Goal: Information Seeking & Learning: Learn about a topic

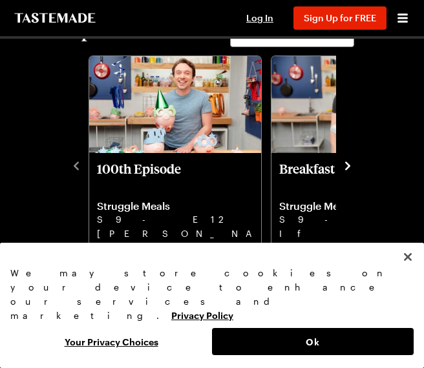
scroll to position [461, 0]
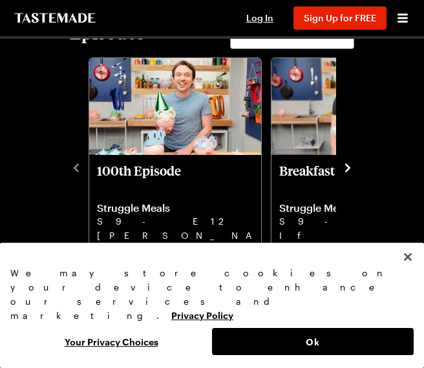
click at [348, 170] on icon "navigate to next item" at bounding box center [347, 167] width 5 height 8
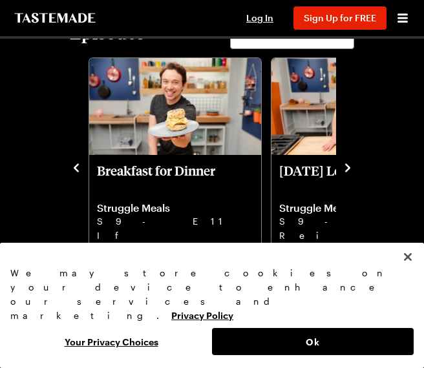
click at [194, 187] on p "Breakfast for Dinner" at bounding box center [175, 178] width 156 height 31
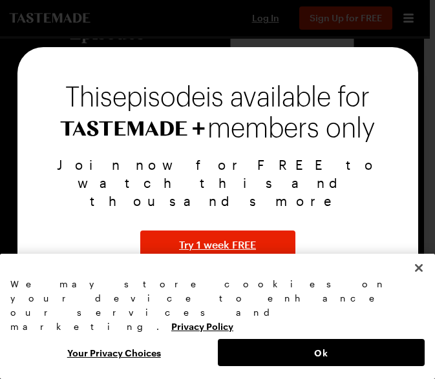
click at [400, 68] on div "This episode is available for members only Join now for FREE to watch this and …" at bounding box center [217, 189] width 401 height 285
click at [403, 48] on div at bounding box center [217, 189] width 435 height 379
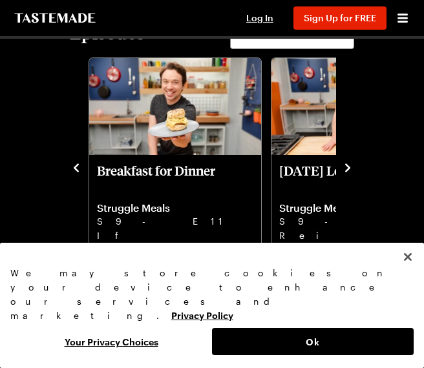
click at [348, 167] on icon "navigate to next item" at bounding box center [347, 168] width 13 height 13
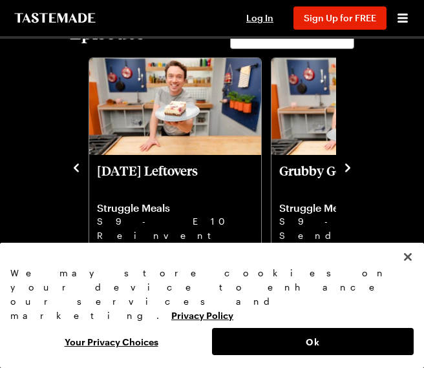
click at [346, 172] on icon "navigate to next item" at bounding box center [347, 167] width 5 height 8
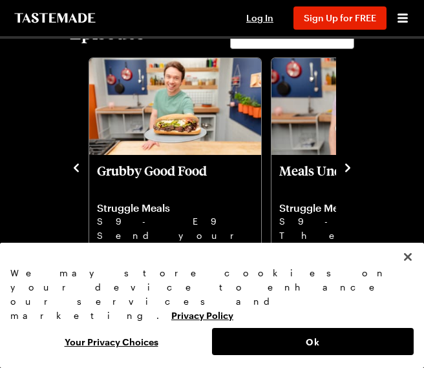
click at [346, 172] on icon "navigate to next item" at bounding box center [347, 167] width 5 height 8
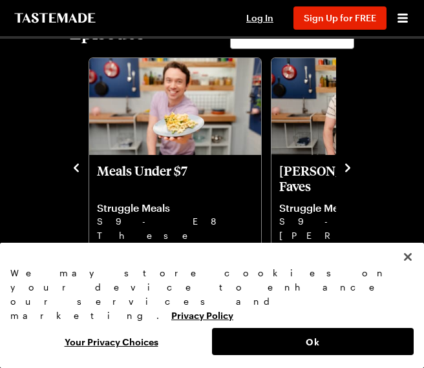
click at [337, 170] on div "100th Episode Struggle Meals S9 - E12 [PERSON_NAME] celebrates the 100th episod…" at bounding box center [212, 166] width 284 height 225
click at [348, 167] on icon "navigate to next item" at bounding box center [347, 168] width 13 height 13
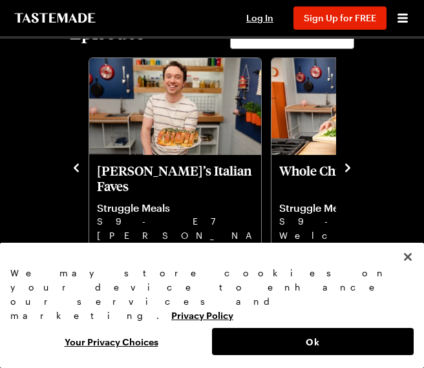
click at [348, 167] on icon "navigate to next item" at bounding box center [347, 168] width 13 height 13
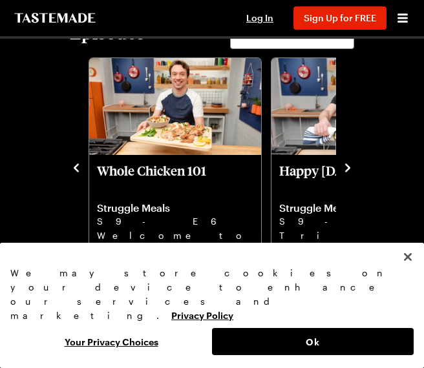
click at [348, 167] on icon "navigate to next item" at bounding box center [347, 168] width 13 height 13
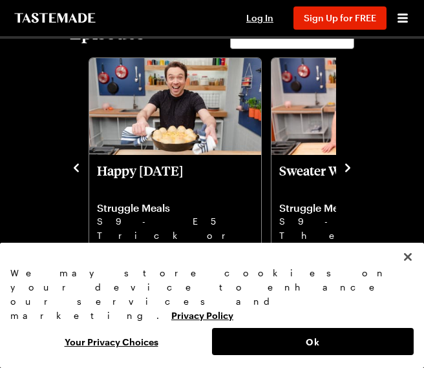
click at [347, 166] on icon "navigate to next item" at bounding box center [347, 167] width 5 height 8
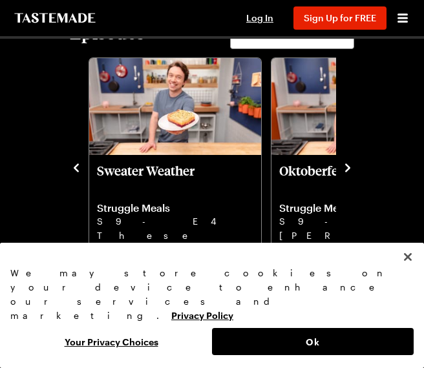
click at [347, 166] on icon "navigate to next item" at bounding box center [347, 167] width 5 height 8
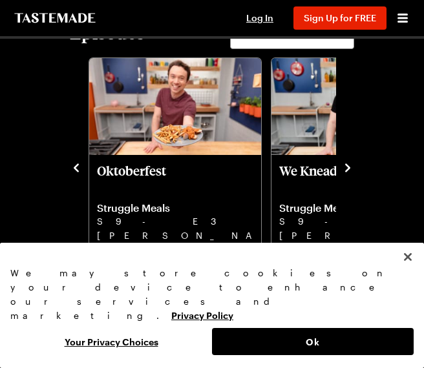
click at [347, 166] on icon "navigate to next item" at bounding box center [347, 167] width 5 height 8
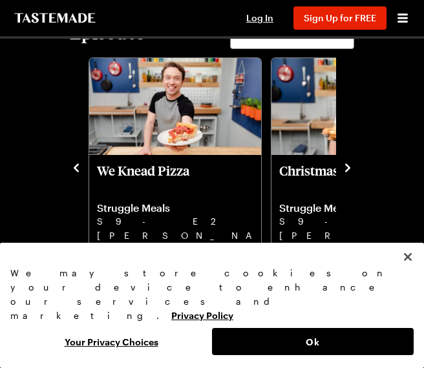
click at [347, 166] on icon "navigate to next item" at bounding box center [347, 167] width 5 height 8
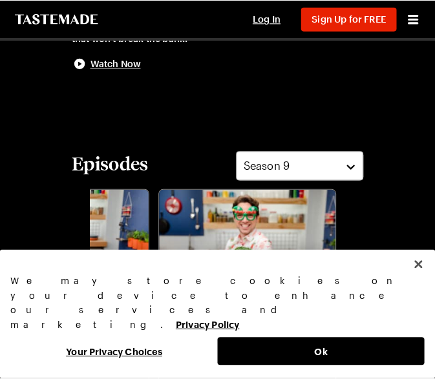
scroll to position [333, 0]
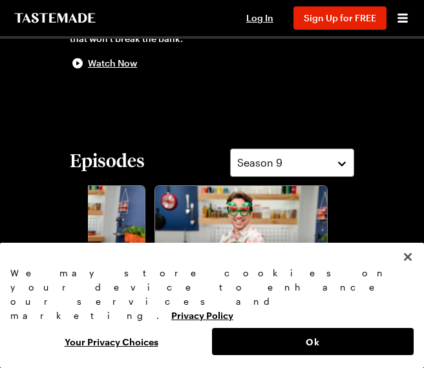
click at [339, 169] on button "Season 9" at bounding box center [292, 163] width 124 height 28
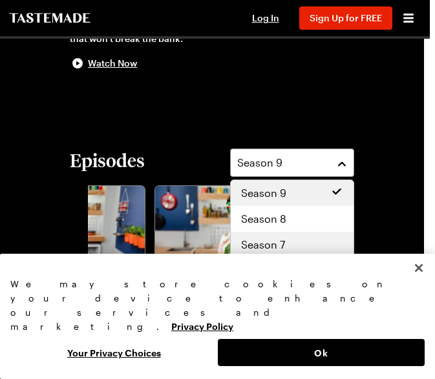
scroll to position [78, 0]
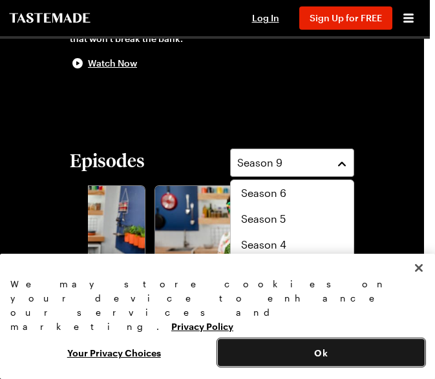
click at [354, 355] on button "Ok" at bounding box center [321, 352] width 207 height 27
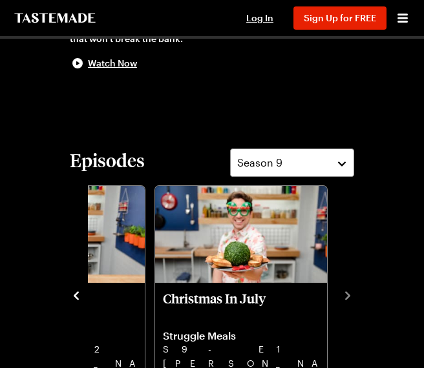
click at [328, 176] on button "Season 9" at bounding box center [292, 163] width 124 height 28
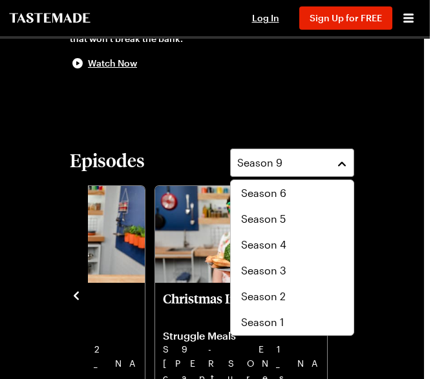
click at [301, 325] on div "Season 1" at bounding box center [292, 323] width 102 height 16
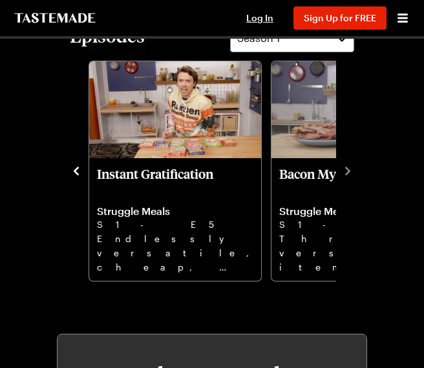
scroll to position [461, 0]
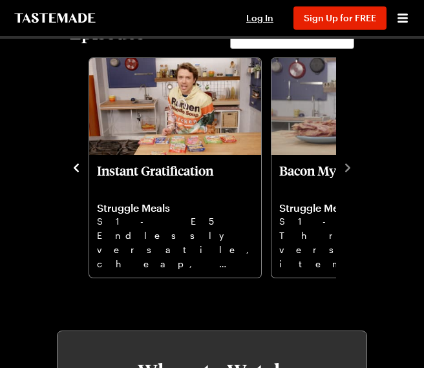
click at [76, 171] on icon "navigate to previous item" at bounding box center [76, 168] width 13 height 13
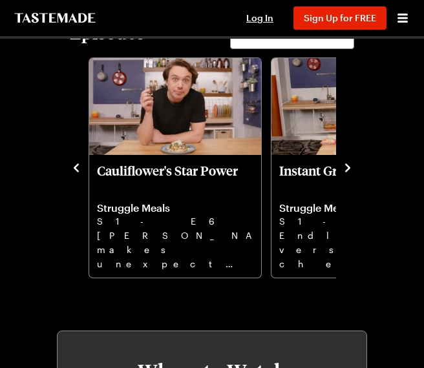
click at [76, 171] on icon "navigate to previous item" at bounding box center [76, 168] width 13 height 13
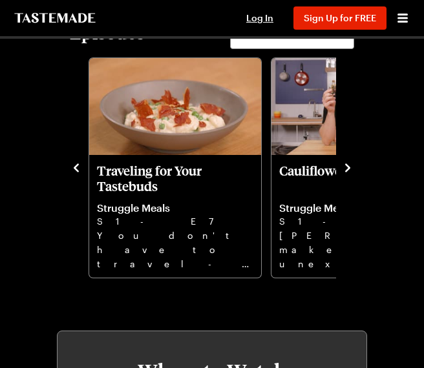
click at [76, 171] on icon "navigate to previous item" at bounding box center [76, 168] width 13 height 13
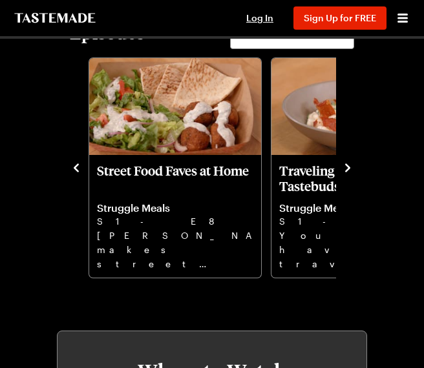
click at [348, 167] on icon "navigate to next item" at bounding box center [347, 168] width 13 height 13
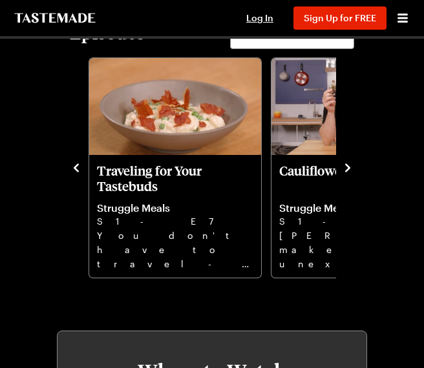
click at [348, 167] on icon "navigate to next item" at bounding box center [347, 168] width 13 height 13
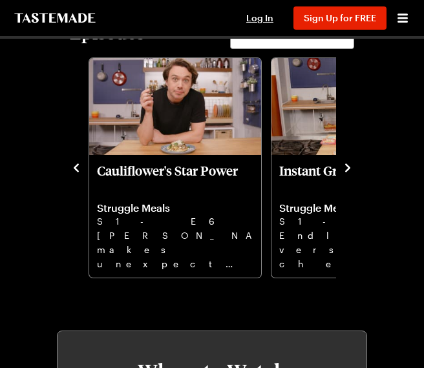
click at [348, 167] on icon "navigate to next item" at bounding box center [347, 168] width 13 height 13
click at [351, 169] on icon "navigate to next item" at bounding box center [347, 168] width 13 height 13
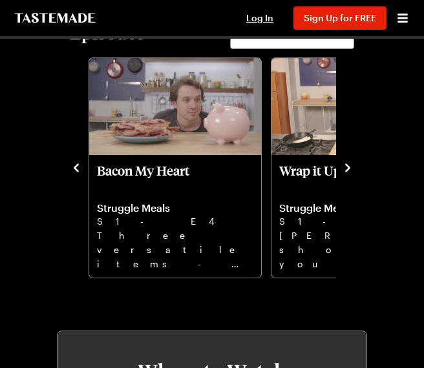
click at [342, 172] on icon "navigate to next item" at bounding box center [347, 168] width 13 height 13
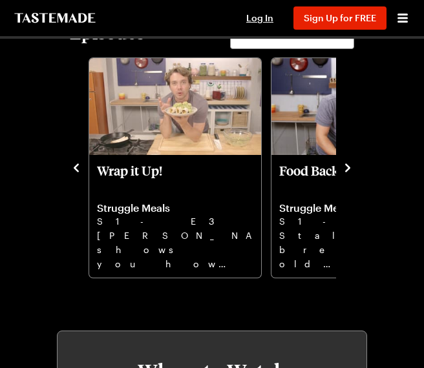
click at [342, 172] on icon "navigate to next item" at bounding box center [347, 168] width 13 height 13
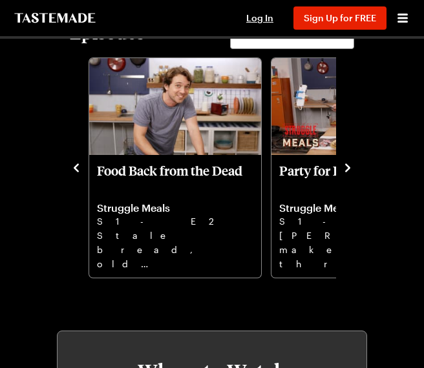
click at [348, 167] on icon "navigate to next item" at bounding box center [347, 168] width 13 height 13
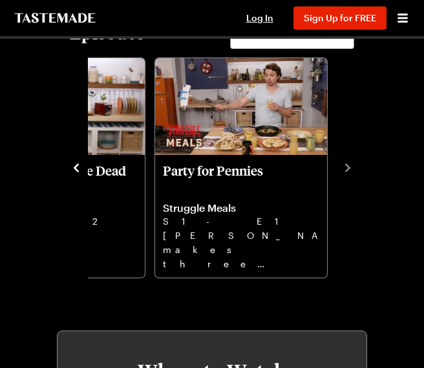
click at [265, 180] on p "Party for Pennies" at bounding box center [241, 178] width 156 height 31
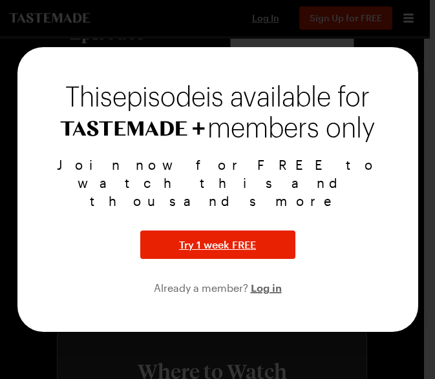
click at [391, 48] on div at bounding box center [217, 189] width 435 height 379
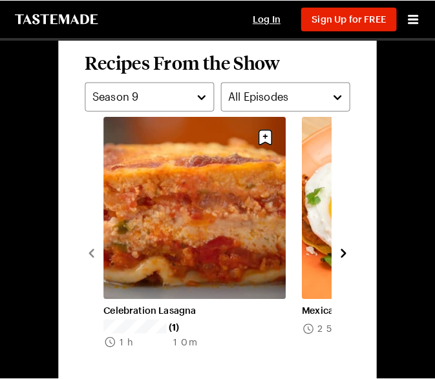
scroll to position [1102, 0]
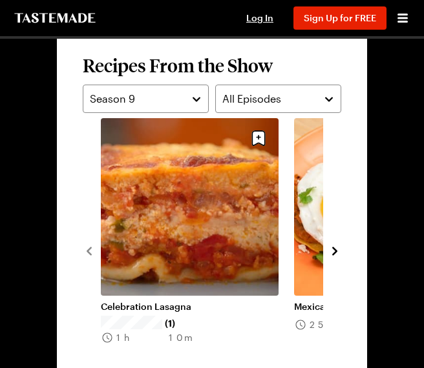
click at [176, 94] on div "Season 9" at bounding box center [136, 99] width 92 height 16
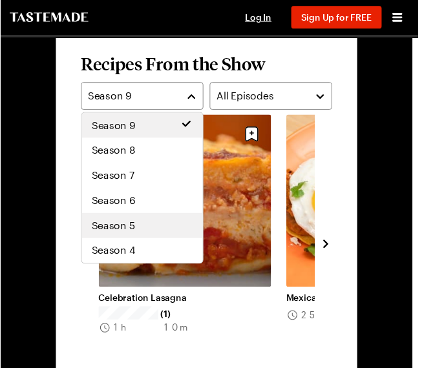
scroll to position [78, 0]
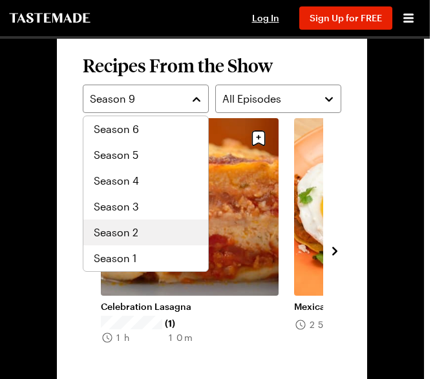
click at [158, 262] on div "Season 1" at bounding box center [146, 259] width 104 height 16
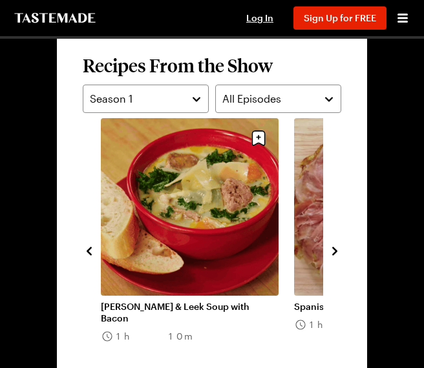
click at [89, 245] on icon "navigate to previous item" at bounding box center [89, 251] width 13 height 13
click at [89, 251] on icon "navigate to previous item" at bounding box center [89, 251] width 13 height 13
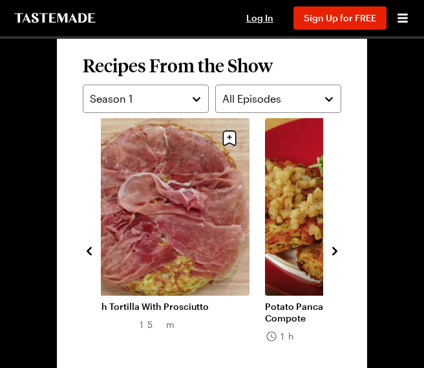
click at [340, 249] on icon "navigate to next item" at bounding box center [334, 251] width 13 height 13
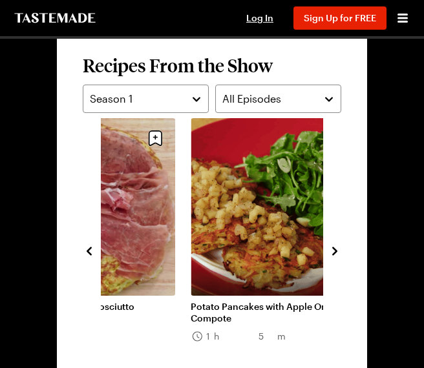
click at [335, 251] on icon "navigate to next item" at bounding box center [334, 251] width 13 height 13
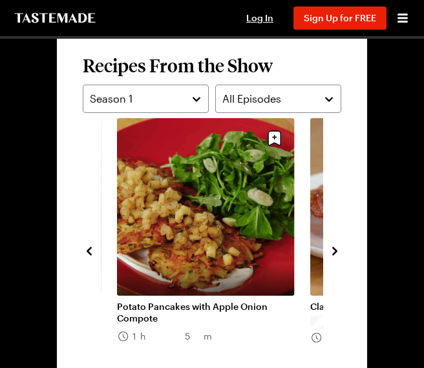
click at [335, 251] on icon "navigate to next item" at bounding box center [334, 251] width 13 height 13
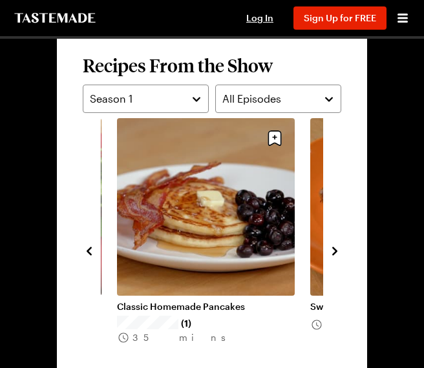
click at [335, 251] on icon "navigate to next item" at bounding box center [334, 251] width 5 height 8
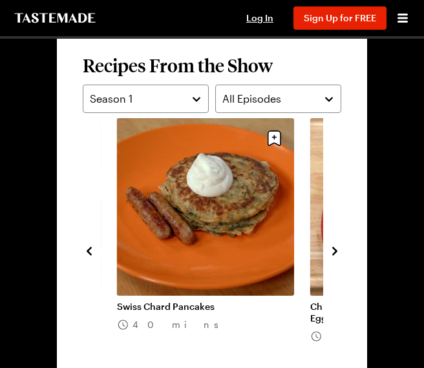
click at [335, 250] on icon "navigate to next item" at bounding box center [334, 251] width 5 height 8
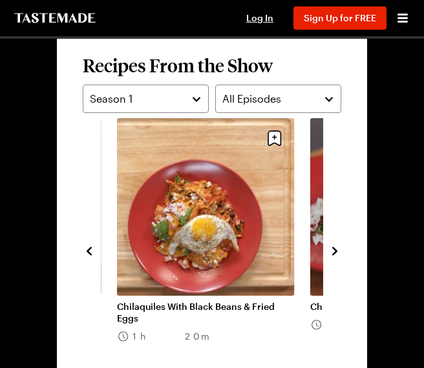
click at [335, 250] on icon "navigate to next item" at bounding box center [334, 251] width 5 height 8
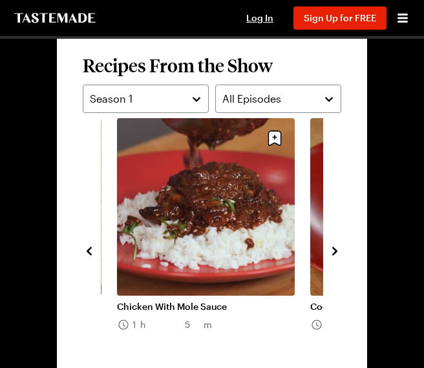
click at [335, 245] on icon "navigate to next item" at bounding box center [334, 251] width 13 height 13
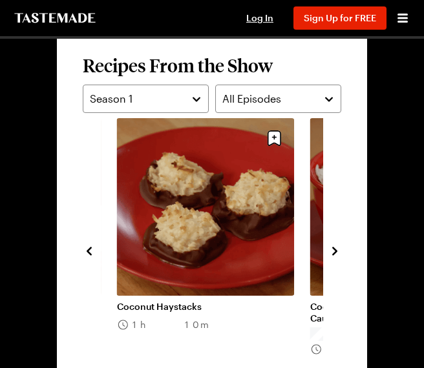
click at [96, 257] on div "Chilaquiles With Black Beans & Fried Eggs 1h 20m Chicken With Mole Sauce 1h 5m …" at bounding box center [212, 250] width 258 height 264
click at [89, 258] on button "navigate to previous item" at bounding box center [89, 250] width 13 height 16
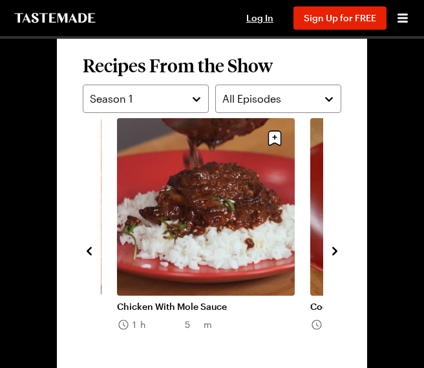
click at [89, 251] on icon "navigate to previous item" at bounding box center [89, 251] width 13 height 13
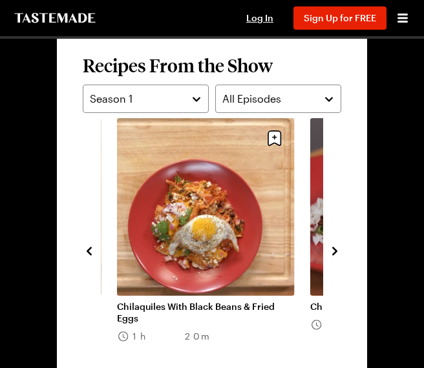
click at [90, 251] on icon "navigate to previous item" at bounding box center [89, 251] width 13 height 13
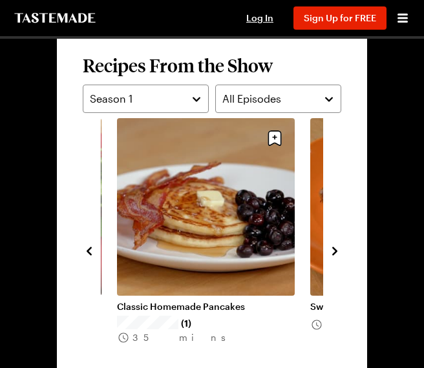
click at [90, 251] on icon "navigate to previous item" at bounding box center [89, 251] width 13 height 13
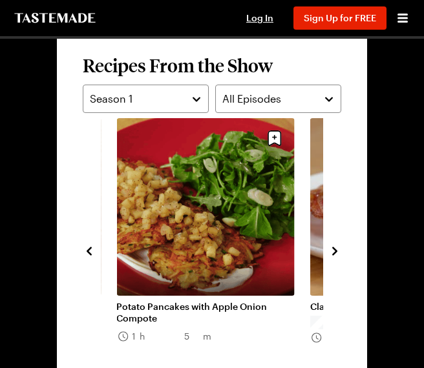
click at [90, 251] on icon "navigate to previous item" at bounding box center [89, 251] width 13 height 13
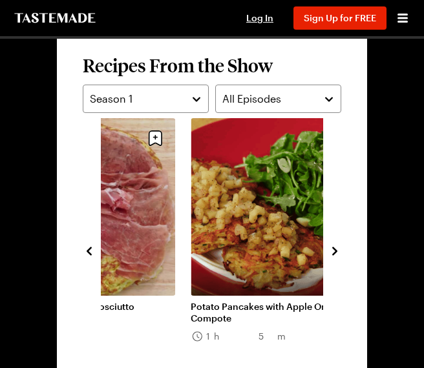
click at [90, 251] on icon "navigate to previous item" at bounding box center [89, 251] width 13 height 13
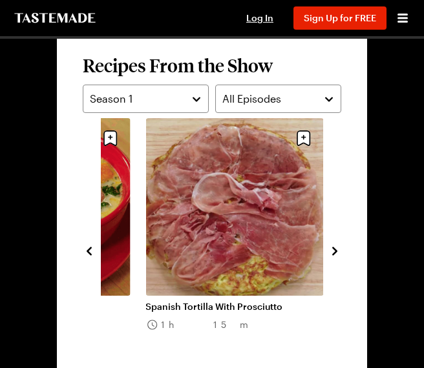
click at [90, 251] on icon "navigate to previous item" at bounding box center [89, 251] width 13 height 13
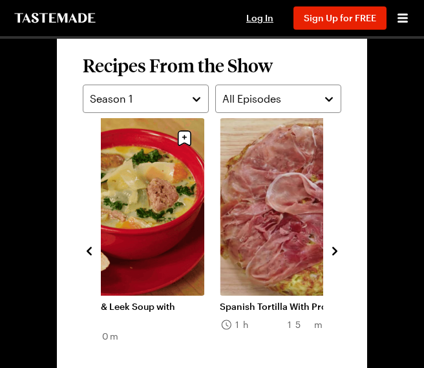
click at [90, 251] on icon "navigate to previous item" at bounding box center [89, 251] width 13 height 13
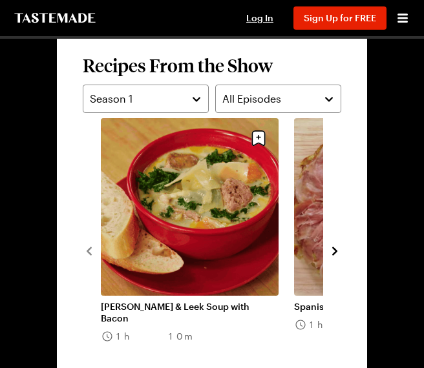
drag, startPoint x: 303, startPoint y: 244, endPoint x: 180, endPoint y: 227, distance: 124.5
click at [323, 96] on button "All Episodes" at bounding box center [278, 99] width 126 height 28
click at [328, 98] on button "All Episodes" at bounding box center [278, 99] width 126 height 28
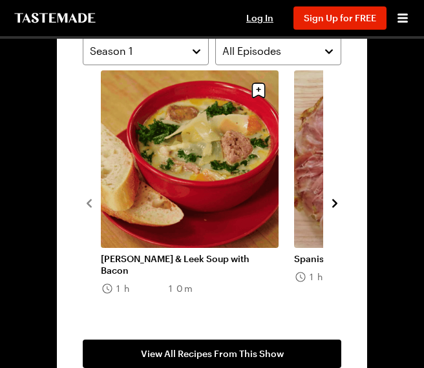
click at [335, 204] on icon "navigate to next item" at bounding box center [334, 203] width 13 height 13
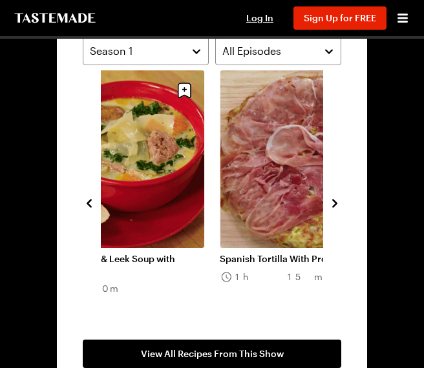
click at [328, 203] on icon "navigate to next item" at bounding box center [334, 203] width 13 height 13
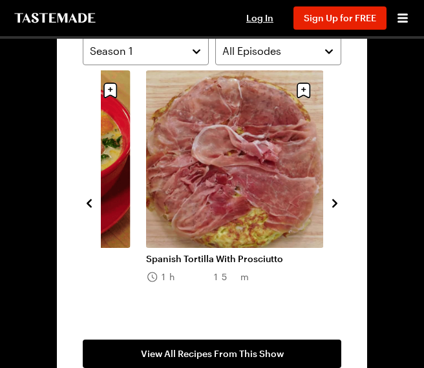
click at [338, 205] on icon "navigate to next item" at bounding box center [334, 203] width 13 height 13
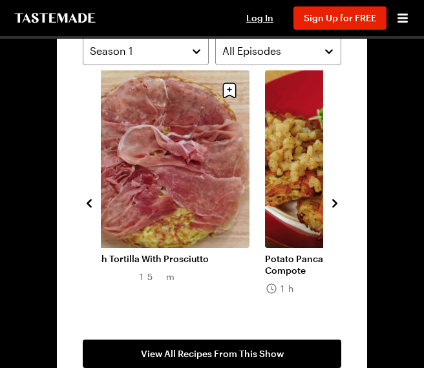
click at [338, 205] on icon "navigate to next item" at bounding box center [334, 203] width 13 height 13
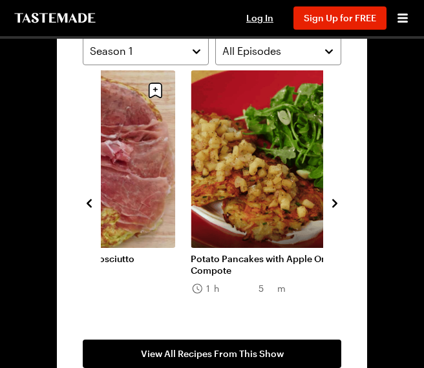
click at [338, 205] on icon "navigate to next item" at bounding box center [334, 203] width 13 height 13
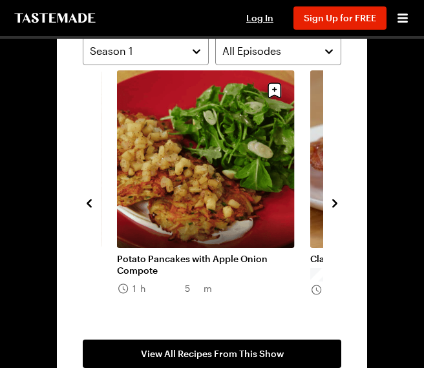
click at [338, 205] on icon "navigate to next item" at bounding box center [334, 203] width 13 height 13
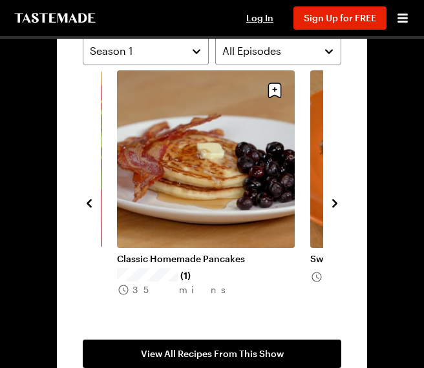
click at [338, 205] on icon "navigate to next item" at bounding box center [334, 203] width 13 height 13
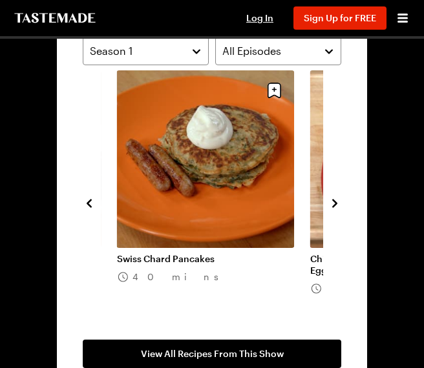
click at [336, 208] on icon "navigate to next item" at bounding box center [334, 203] width 13 height 13
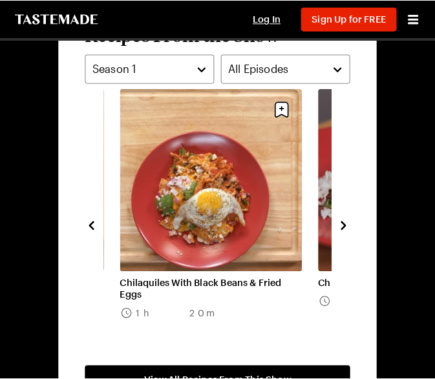
scroll to position [1133, 0]
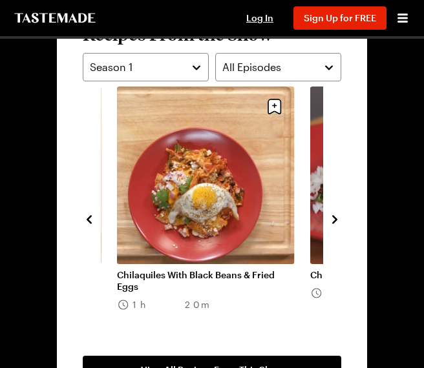
click at [339, 211] on button "navigate to next item" at bounding box center [334, 219] width 13 height 16
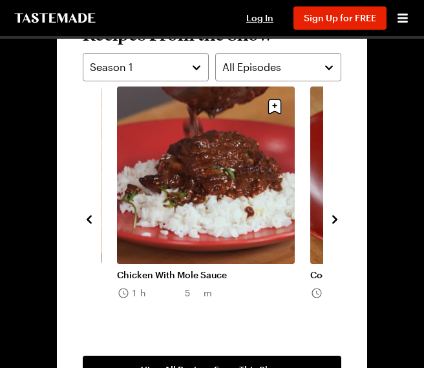
click at [335, 223] on icon "navigate to next item" at bounding box center [334, 219] width 13 height 13
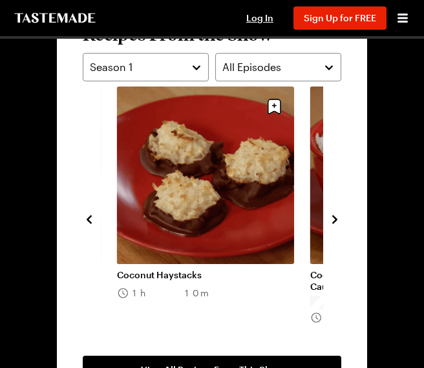
click at [335, 216] on icon "navigate to next item" at bounding box center [334, 219] width 13 height 13
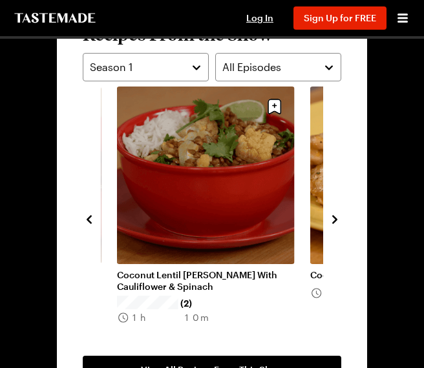
click at [335, 216] on icon "navigate to next item" at bounding box center [334, 219] width 13 height 13
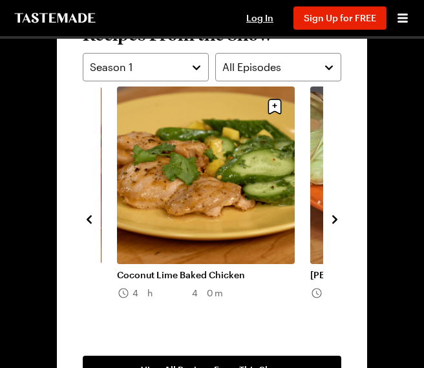
click at [354, 223] on section "Recipes From the Show Season 1 All Episodes Coconut Haystacks 1h 10m Coconut Le…" at bounding box center [212, 203] width 310 height 414
click at [335, 220] on icon "navigate to next item" at bounding box center [334, 219] width 13 height 13
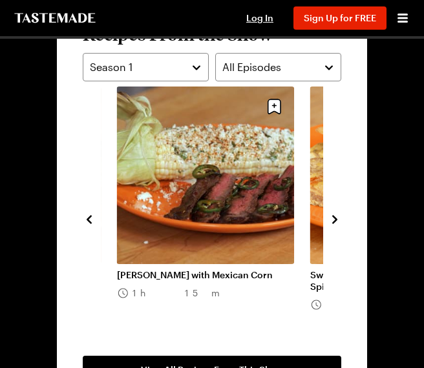
click at [336, 224] on icon "navigate to next item" at bounding box center [334, 219] width 13 height 13
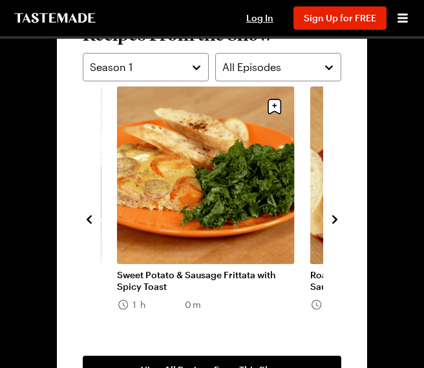
click at [331, 224] on icon "navigate to next item" at bounding box center [334, 219] width 13 height 13
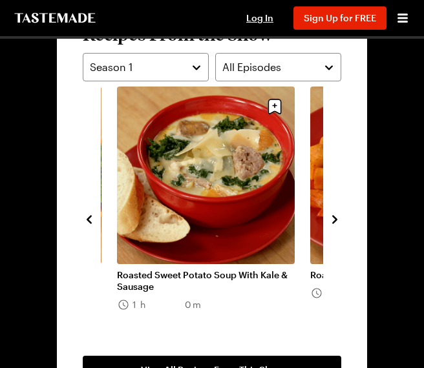
click at [335, 220] on icon "navigate to next item" at bounding box center [334, 219] width 13 height 13
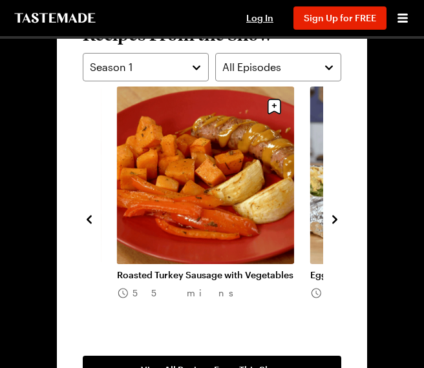
click at [335, 220] on icon "navigate to next item" at bounding box center [334, 219] width 13 height 13
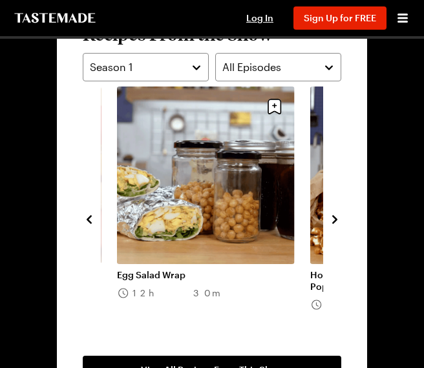
click at [335, 220] on icon "navigate to next item" at bounding box center [334, 219] width 13 height 13
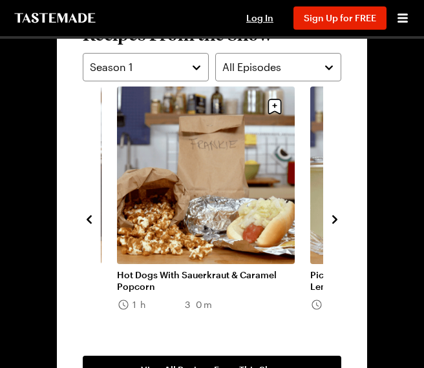
click at [338, 224] on icon "navigate to next item" at bounding box center [334, 219] width 13 height 13
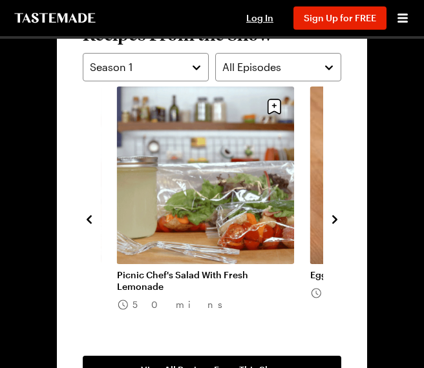
click at [335, 220] on icon "navigate to next item" at bounding box center [334, 219] width 13 height 13
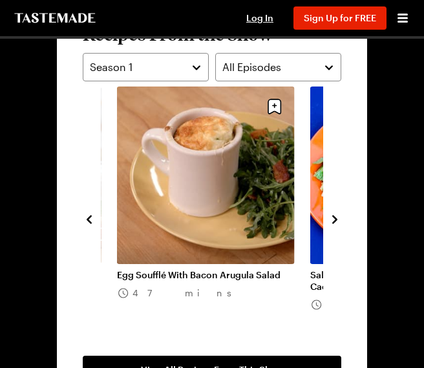
click at [335, 220] on icon "navigate to next item" at bounding box center [334, 219] width 13 height 13
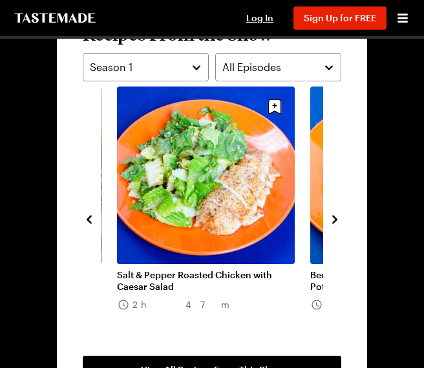
click at [335, 220] on icon "navigate to next item" at bounding box center [334, 219] width 13 height 13
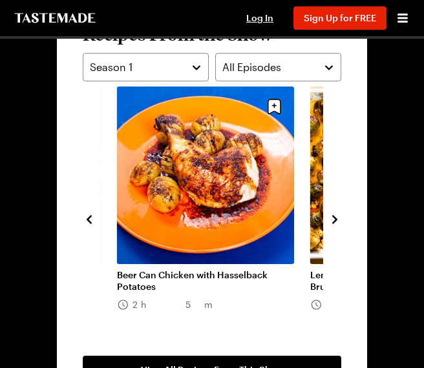
click at [337, 215] on icon "navigate to next item" at bounding box center [334, 219] width 13 height 13
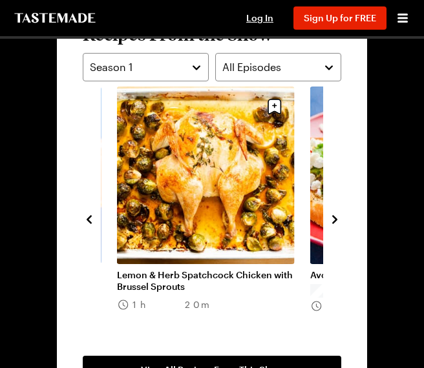
click at [337, 215] on icon "navigate to next item" at bounding box center [334, 219] width 13 height 13
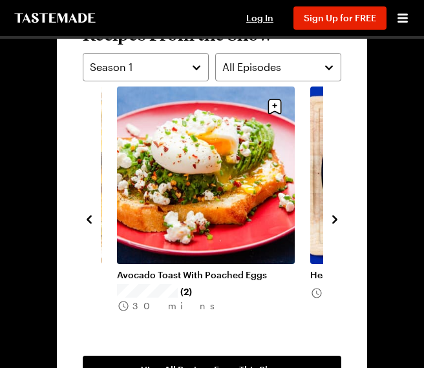
click at [339, 219] on icon "navigate to next item" at bounding box center [334, 219] width 13 height 13
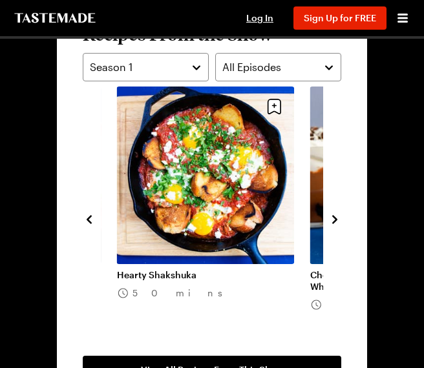
click at [339, 219] on icon "navigate to next item" at bounding box center [334, 219] width 13 height 13
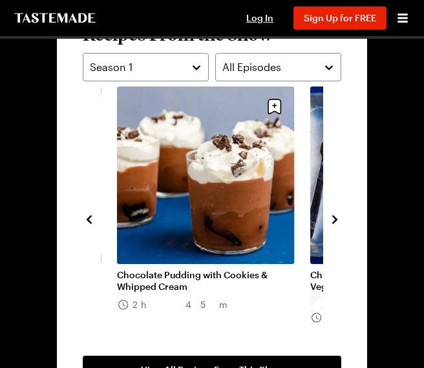
click at [339, 219] on icon "navigate to next item" at bounding box center [334, 219] width 13 height 13
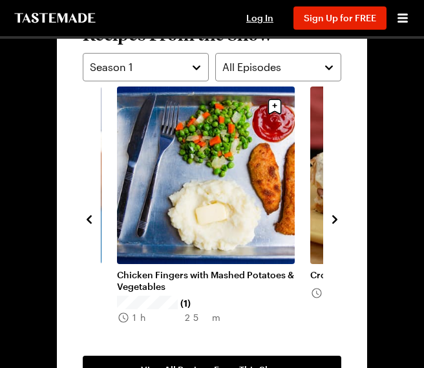
click at [339, 219] on icon "navigate to next item" at bounding box center [334, 219] width 13 height 13
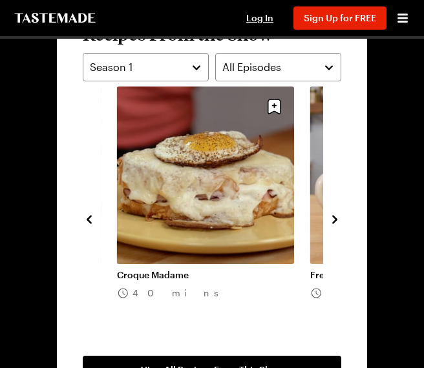
click at [339, 219] on icon "navigate to next item" at bounding box center [334, 219] width 13 height 13
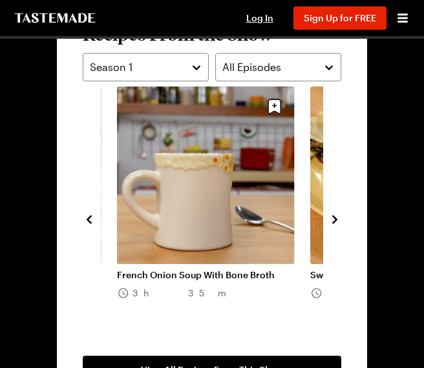
click at [339, 219] on icon "navigate to next item" at bounding box center [334, 219] width 13 height 13
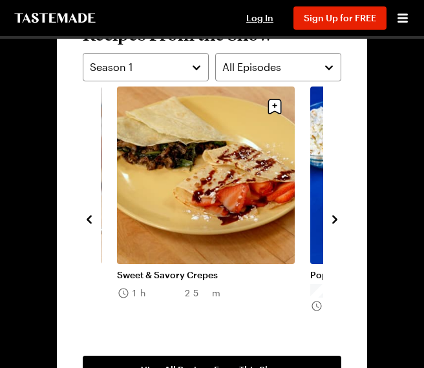
click at [339, 219] on icon "navigate to next item" at bounding box center [334, 219] width 13 height 13
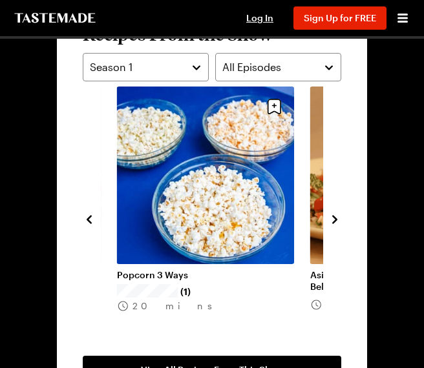
click at [339, 219] on icon "navigate to next item" at bounding box center [334, 219] width 13 height 13
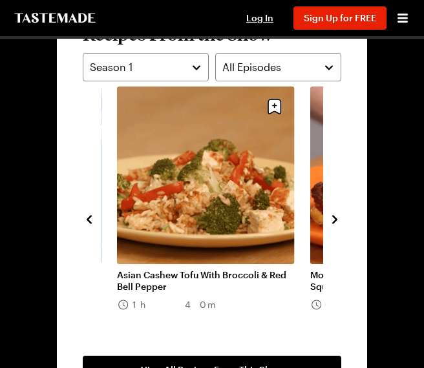
click at [335, 219] on icon "navigate to next item" at bounding box center [334, 219] width 5 height 8
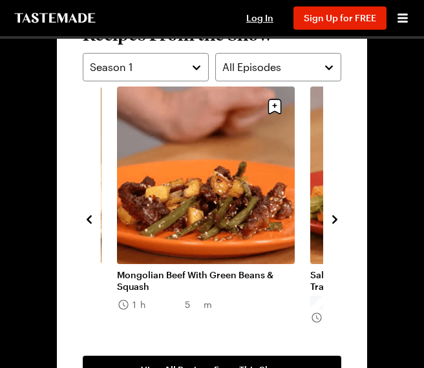
click at [335, 219] on icon "navigate to next item" at bounding box center [334, 219] width 5 height 8
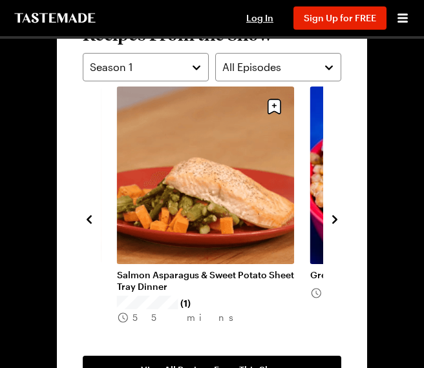
click at [335, 219] on icon "navigate to next item" at bounding box center [334, 219] width 5 height 8
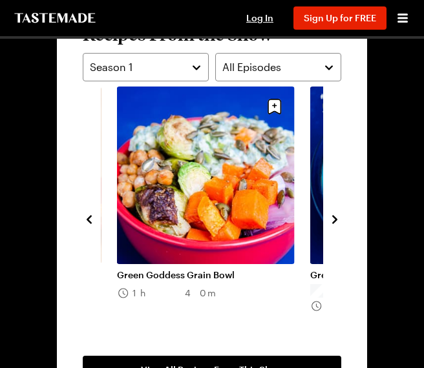
click at [335, 219] on icon "navigate to next item" at bounding box center [334, 219] width 5 height 8
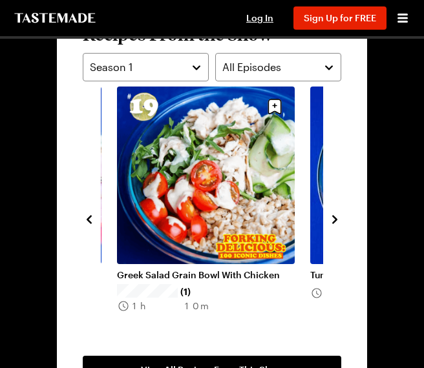
click at [335, 219] on icon "navigate to next item" at bounding box center [334, 219] width 5 height 8
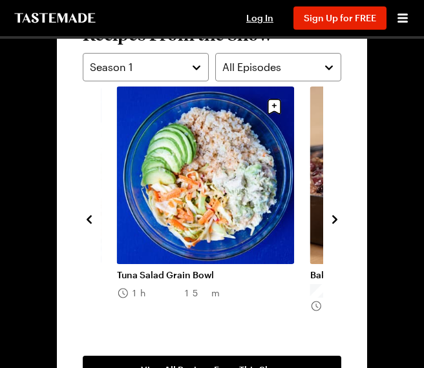
click at [335, 219] on icon "navigate to next item" at bounding box center [334, 219] width 5 height 8
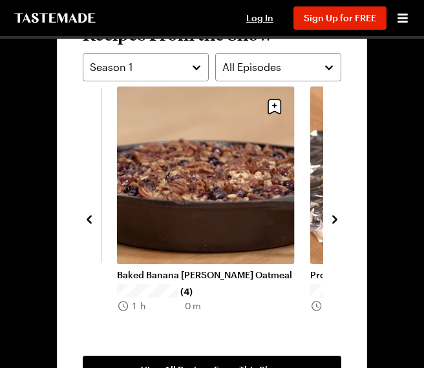
click at [335, 219] on icon "navigate to next item" at bounding box center [334, 219] width 5 height 8
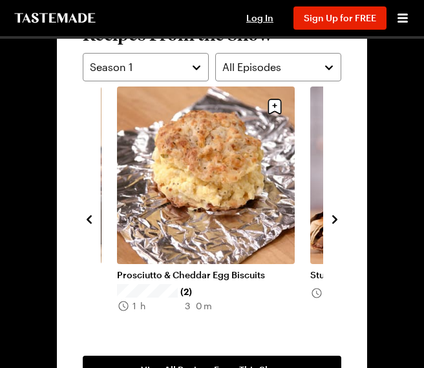
click at [335, 218] on icon "navigate to next item" at bounding box center [334, 219] width 5 height 8
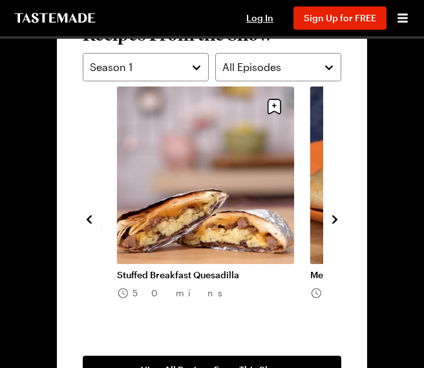
click at [335, 218] on icon "navigate to next item" at bounding box center [334, 219] width 5 height 8
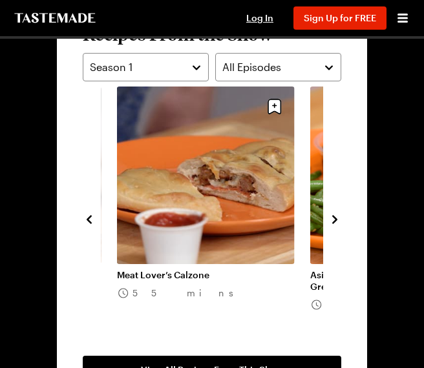
click at [335, 215] on icon "navigate to next item" at bounding box center [334, 219] width 13 height 13
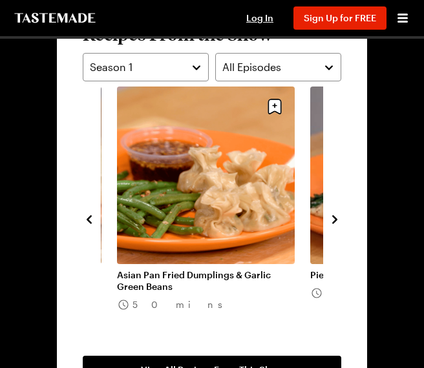
click at [329, 205] on div "Stuffed Breakfast Quesadilla 50 mins Meat Lover’s Calzone 55 mins Asian Pan Fri…" at bounding box center [212, 219] width 258 height 264
click at [335, 220] on icon "navigate to next item" at bounding box center [334, 219] width 13 height 13
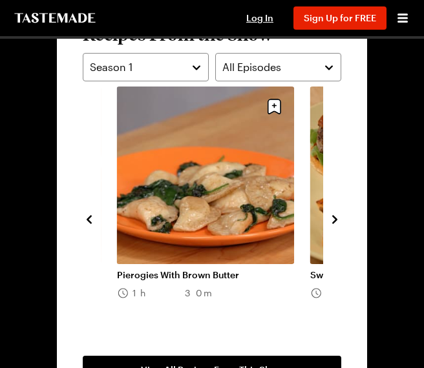
click at [335, 220] on icon "navigate to next item" at bounding box center [334, 219] width 13 height 13
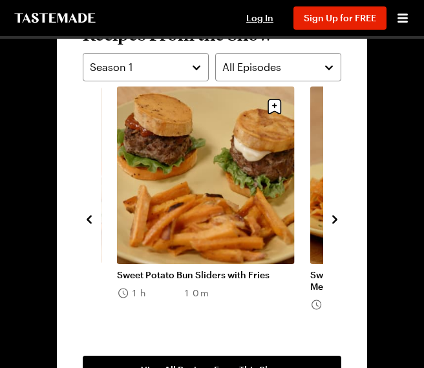
click at [335, 220] on icon "navigate to next item" at bounding box center [334, 219] width 13 height 13
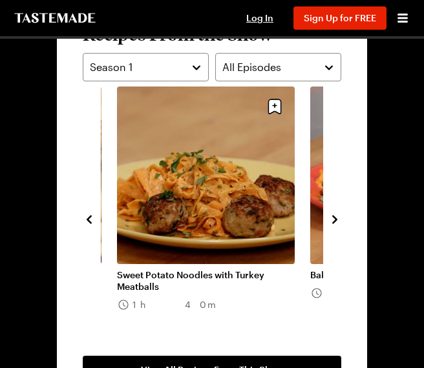
click at [335, 220] on icon "navigate to next item" at bounding box center [334, 219] width 13 height 13
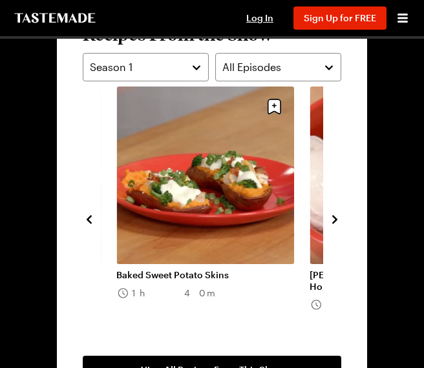
click at [335, 220] on icon "navigate to next item" at bounding box center [334, 219] width 13 height 13
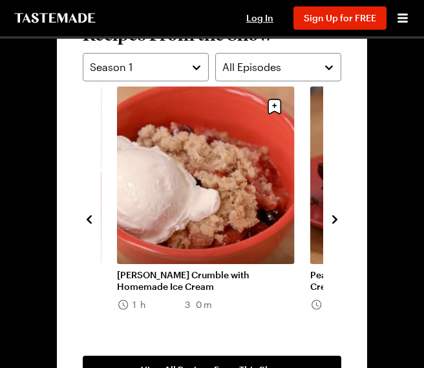
click at [335, 220] on icon "navigate to next item" at bounding box center [334, 219] width 13 height 13
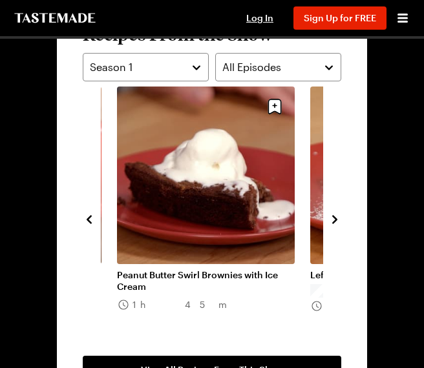
click at [335, 220] on icon "navigate to next item" at bounding box center [334, 219] width 13 height 13
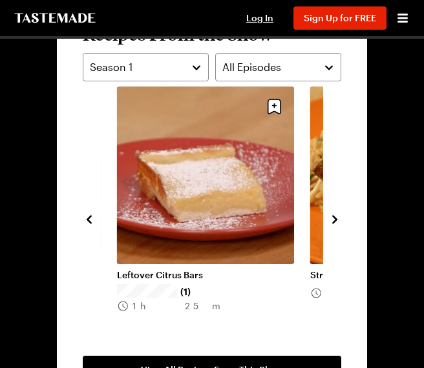
click at [335, 220] on icon "navigate to next item" at bounding box center [334, 219] width 13 height 13
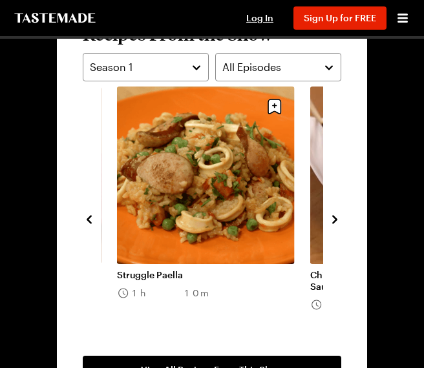
click at [335, 220] on icon "navigate to next item" at bounding box center [334, 219] width 13 height 13
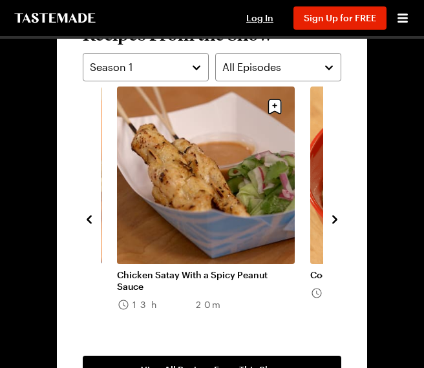
click at [335, 220] on icon "navigate to next item" at bounding box center [334, 219] width 13 height 13
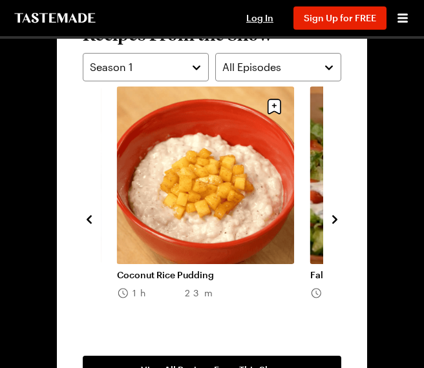
click at [335, 219] on icon "navigate to next item" at bounding box center [334, 219] width 5 height 8
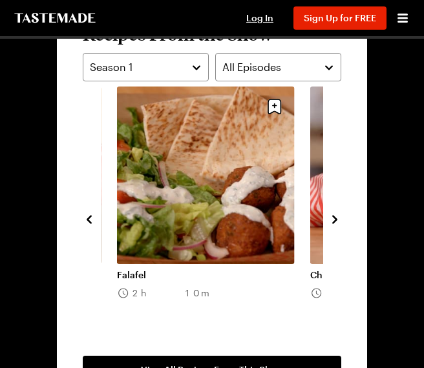
click at [335, 219] on icon "navigate to next item" at bounding box center [334, 219] width 5 height 8
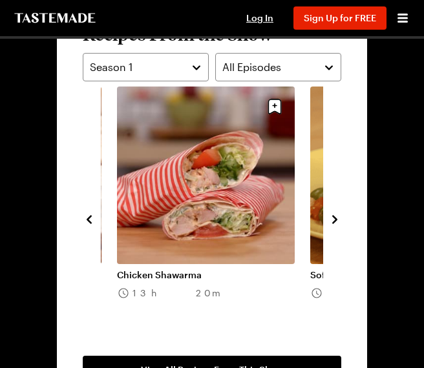
click at [335, 219] on icon "navigate to next item" at bounding box center [334, 219] width 5 height 8
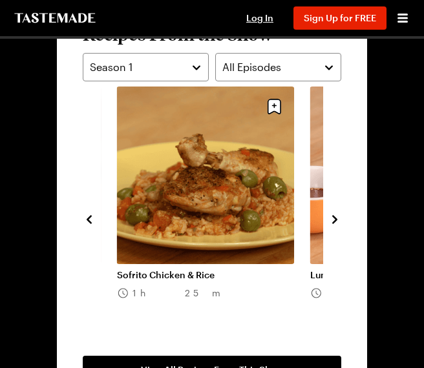
click at [335, 219] on icon "navigate to next item" at bounding box center [334, 219] width 5 height 8
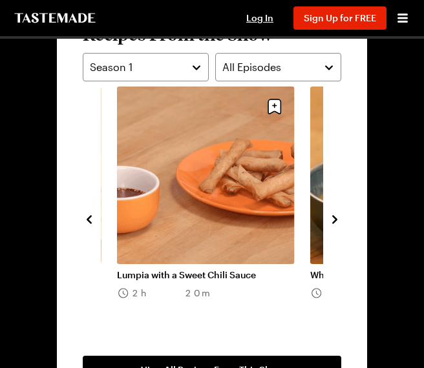
click at [335, 219] on icon "navigate to next item" at bounding box center [334, 219] width 5 height 8
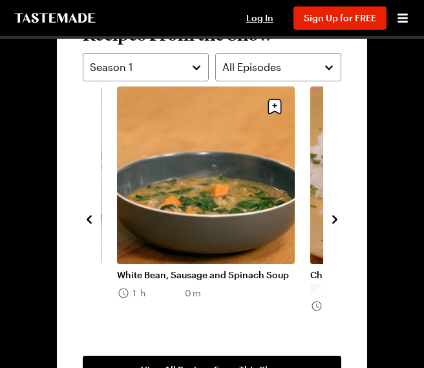
click at [335, 219] on icon "navigate to next item" at bounding box center [334, 219] width 5 height 8
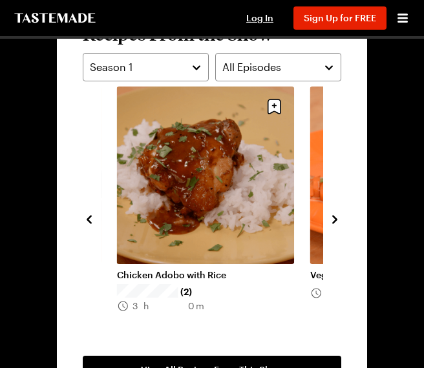
click at [335, 219] on icon "navigate to next item" at bounding box center [334, 219] width 5 height 8
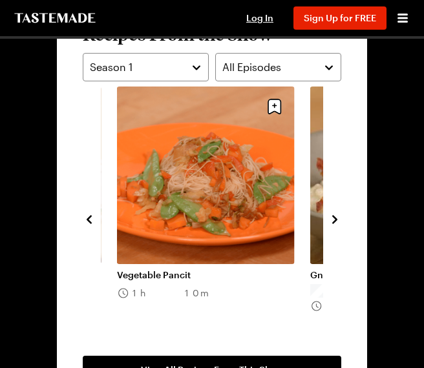
click at [335, 219] on icon "navigate to next item" at bounding box center [334, 219] width 5 height 8
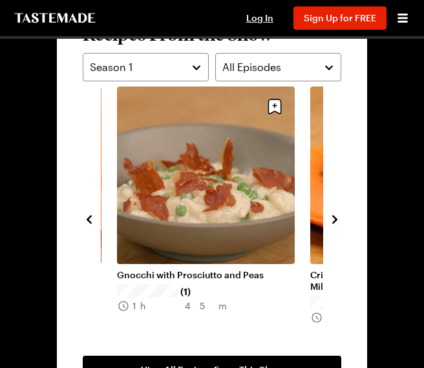
click at [335, 219] on icon "navigate to next item" at bounding box center [334, 219] width 5 height 8
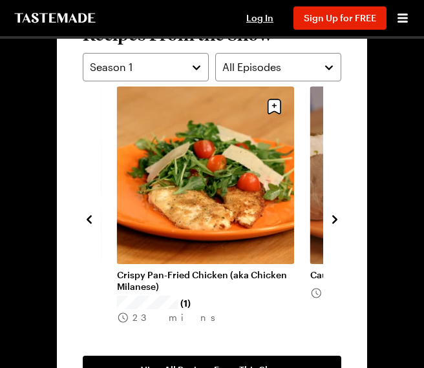
click at [335, 219] on icon "navigate to next item" at bounding box center [334, 219] width 5 height 8
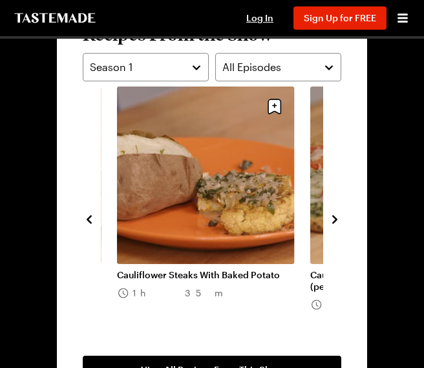
click at [335, 219] on icon "navigate to next item" at bounding box center [334, 219] width 5 height 8
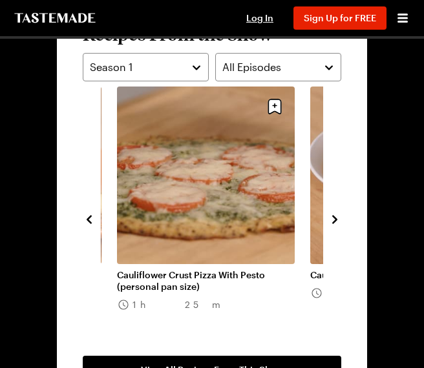
click at [335, 219] on icon "navigate to next item" at bounding box center [334, 219] width 5 height 8
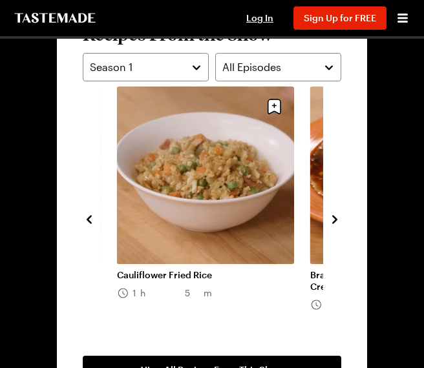
click at [335, 219] on icon "navigate to next item" at bounding box center [334, 219] width 5 height 8
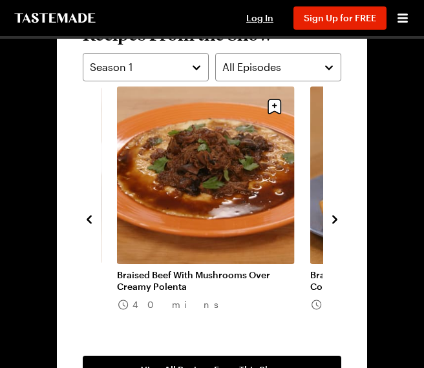
click at [335, 219] on icon "navigate to next item" at bounding box center [334, 219] width 5 height 8
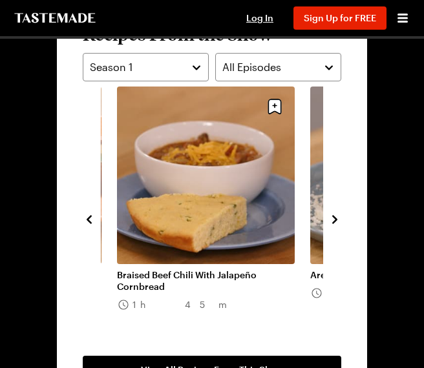
click at [335, 219] on icon "navigate to next item" at bounding box center [334, 219] width 5 height 8
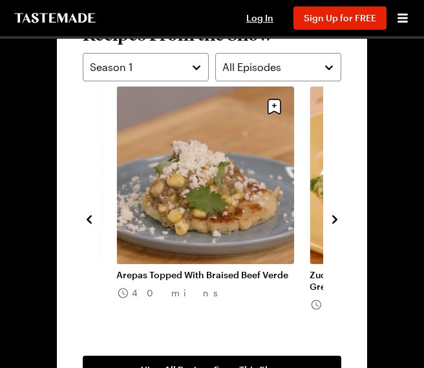
click at [330, 209] on div "Braised Beef With Mushrooms Over Creamy Polenta 40 mins Braised Beef Chili With…" at bounding box center [212, 219] width 258 height 264
click at [335, 220] on icon "navigate to next item" at bounding box center [334, 219] width 13 height 13
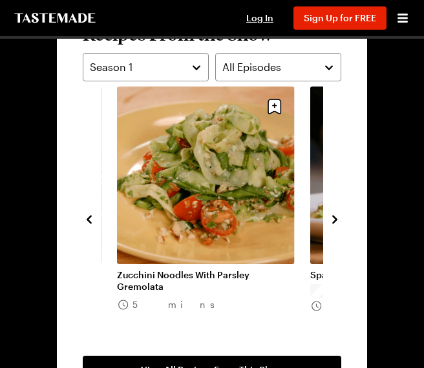
click at [335, 220] on icon "navigate to next item" at bounding box center [334, 219] width 13 height 13
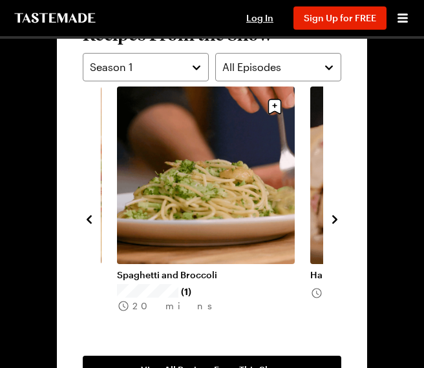
click at [335, 220] on icon "navigate to next item" at bounding box center [334, 219] width 13 height 13
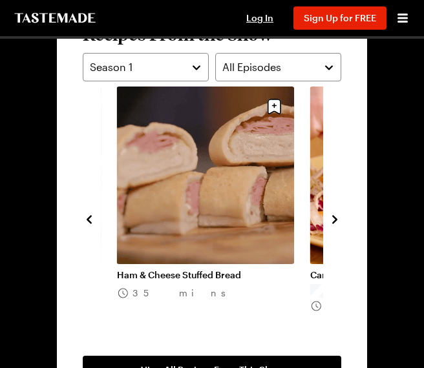
click at [337, 214] on icon "navigate to next item" at bounding box center [334, 219] width 13 height 13
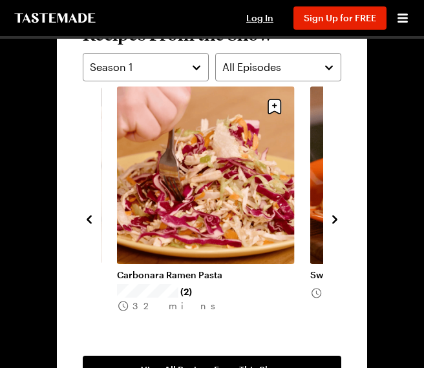
click at [337, 214] on icon "navigate to next item" at bounding box center [334, 219] width 13 height 13
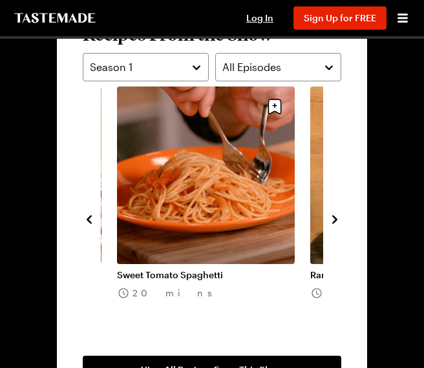
click at [337, 214] on icon "navigate to next item" at bounding box center [334, 219] width 13 height 13
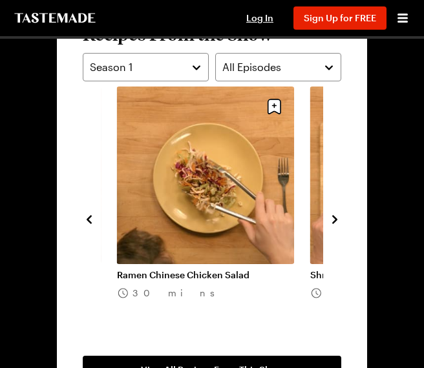
click at [337, 214] on icon "navigate to next item" at bounding box center [334, 219] width 13 height 13
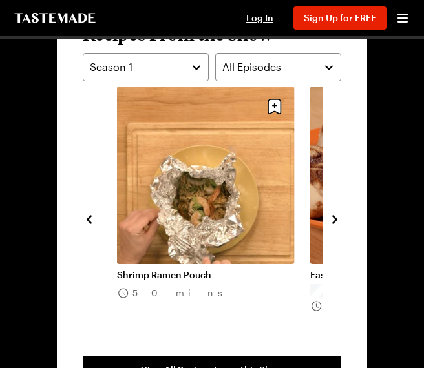
click at [341, 216] on icon "navigate to next item" at bounding box center [334, 219] width 13 height 13
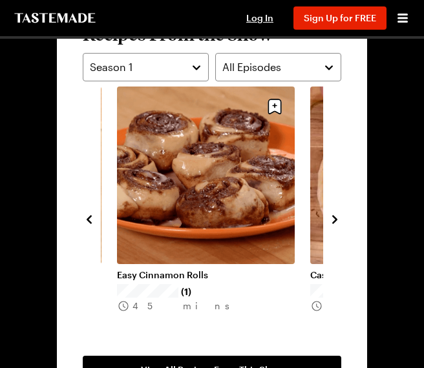
click at [341, 216] on icon "navigate to next item" at bounding box center [334, 219] width 13 height 13
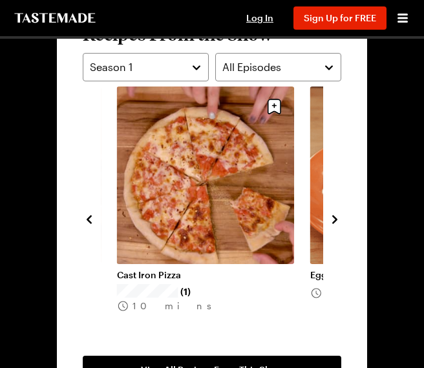
click at [337, 215] on icon "navigate to next item" at bounding box center [334, 219] width 13 height 13
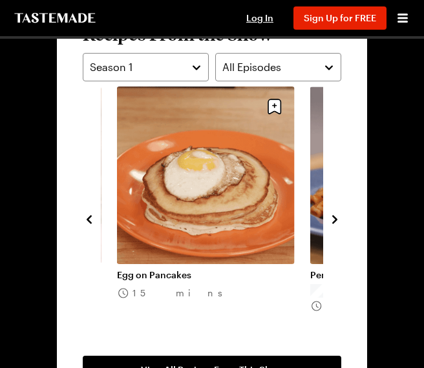
click at [337, 215] on icon "navigate to next item" at bounding box center [334, 219] width 13 height 13
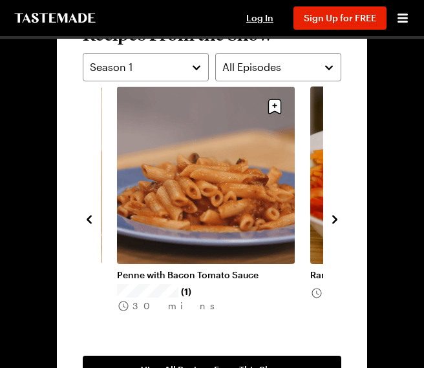
click at [337, 215] on icon "navigate to next item" at bounding box center [334, 219] width 13 height 13
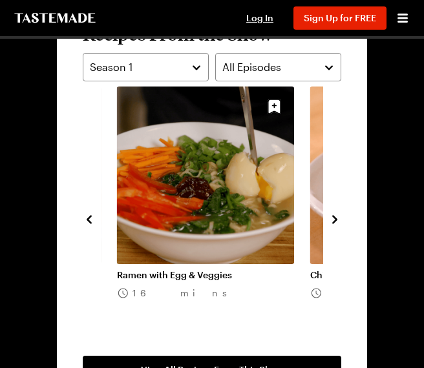
click at [337, 215] on icon "navigate to next item" at bounding box center [334, 219] width 13 height 13
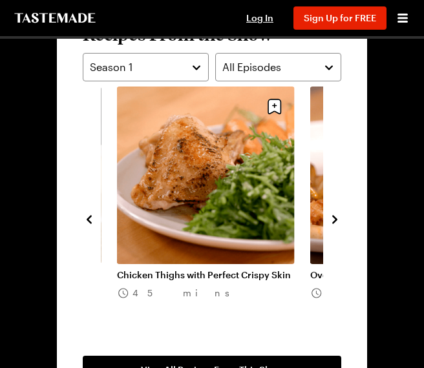
click at [337, 215] on icon "navigate to next item" at bounding box center [334, 219] width 13 height 13
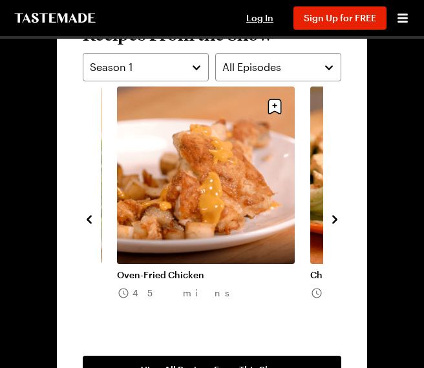
click at [337, 215] on icon "navigate to next item" at bounding box center [334, 219] width 13 height 13
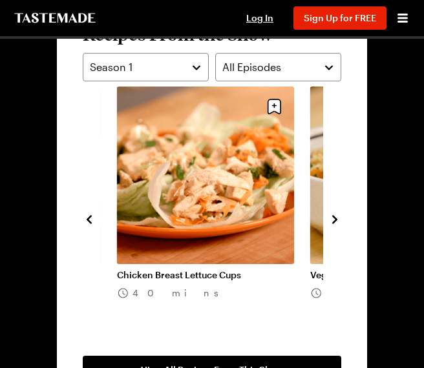
click at [180, 70] on div "Season 1" at bounding box center [136, 67] width 92 height 16
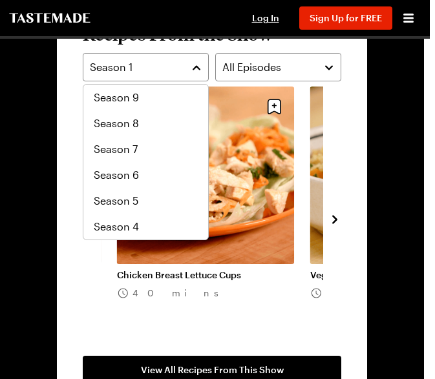
scroll to position [78, 0]
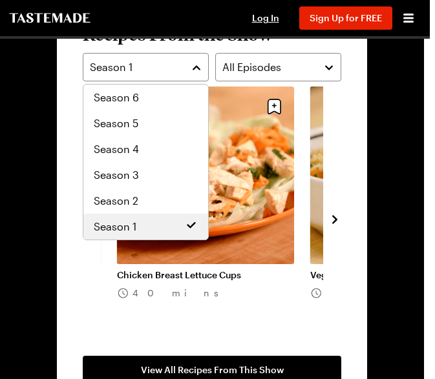
click at [187, 227] on icon at bounding box center [191, 225] width 8 height 6
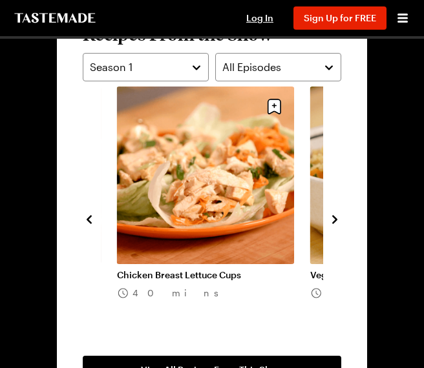
click at [204, 70] on button "Season 1" at bounding box center [146, 67] width 126 height 28
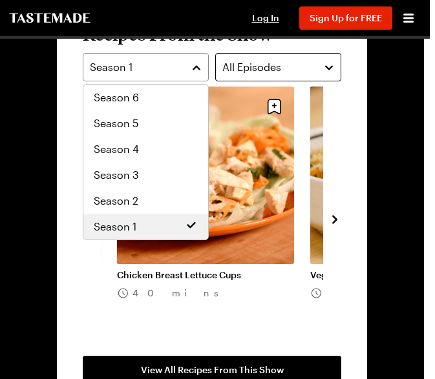
click at [264, 56] on button "All Episodes" at bounding box center [278, 67] width 126 height 28
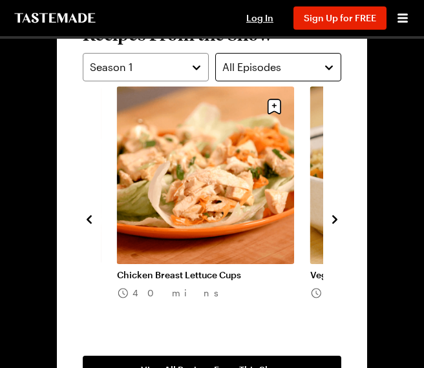
click at [269, 68] on span "All Episodes" at bounding box center [251, 67] width 59 height 16
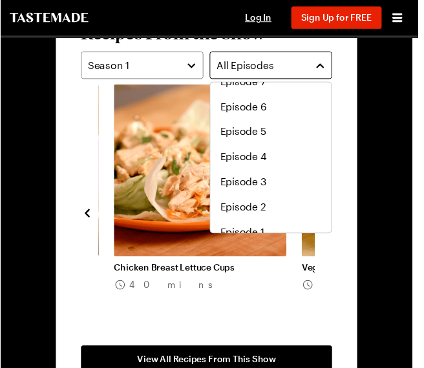
scroll to position [284, 0]
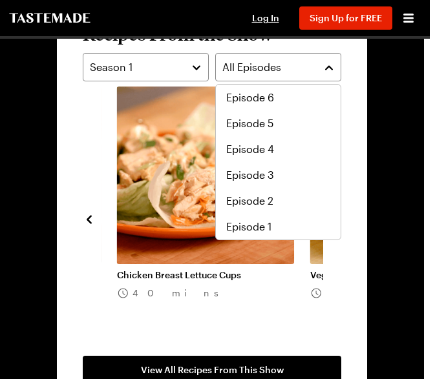
click at [275, 225] on div "Episode 1" at bounding box center [278, 227] width 104 height 16
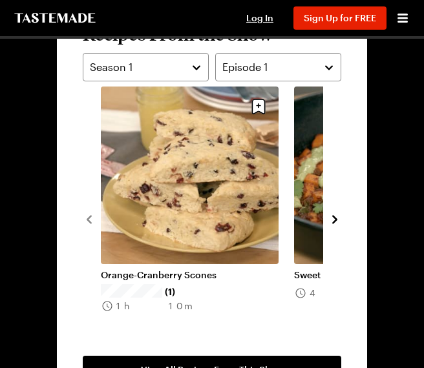
click at [337, 218] on icon "navigate to next item" at bounding box center [334, 219] width 13 height 13
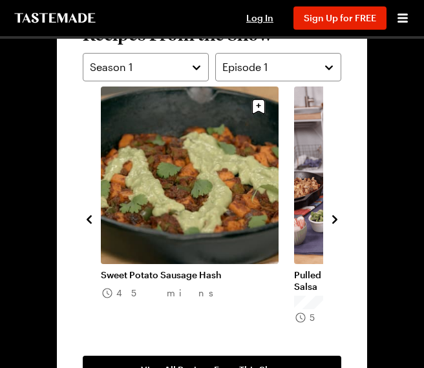
click at [328, 208] on div "Orange-Cranberry Scones (1) 1h 10m Sweet Potato Sausage Hash 45 mins Pulled Por…" at bounding box center [212, 219] width 258 height 264
click at [335, 217] on icon "navigate to next item" at bounding box center [334, 219] width 5 height 8
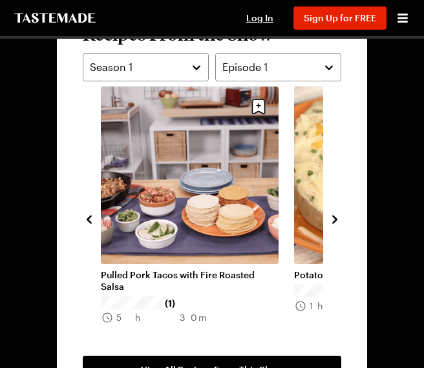
click at [337, 216] on icon "navigate to next item" at bounding box center [334, 219] width 13 height 13
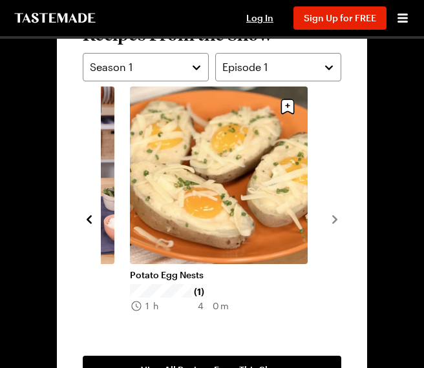
click at [94, 218] on icon "navigate to previous item" at bounding box center [89, 219] width 13 height 13
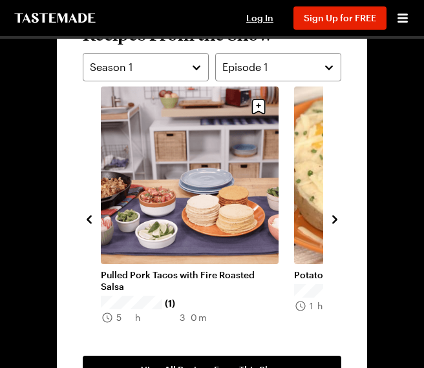
click at [89, 220] on icon "navigate to previous item" at bounding box center [89, 219] width 13 height 13
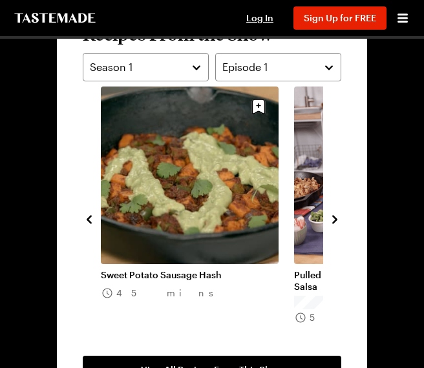
click at [102, 269] on link "Sweet Potato Sausage Hash" at bounding box center [190, 275] width 178 height 12
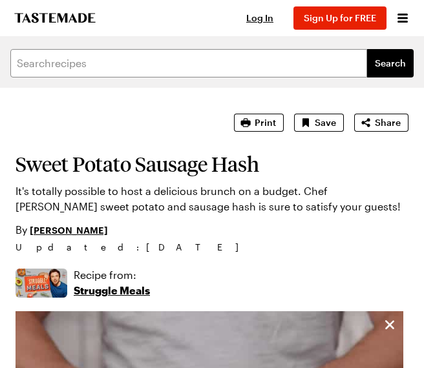
click at [92, 225] on link "[PERSON_NAME]" at bounding box center [69, 230] width 78 height 14
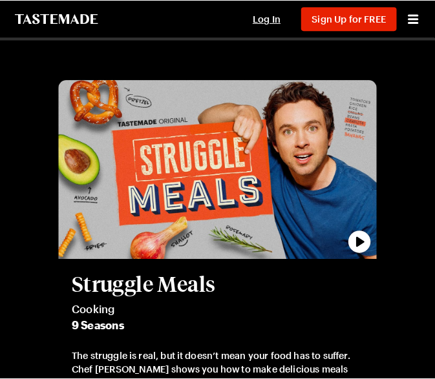
scroll to position [1133, 0]
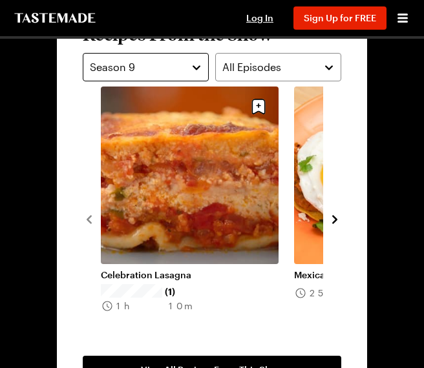
click at [176, 68] on div "Season 9" at bounding box center [136, 67] width 92 height 16
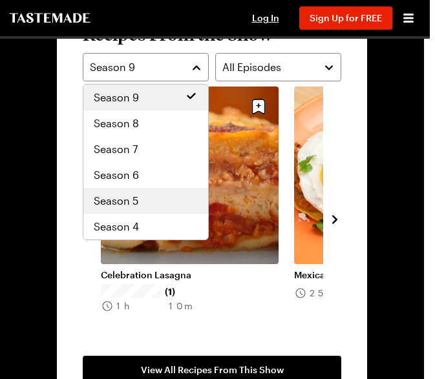
scroll to position [78, 0]
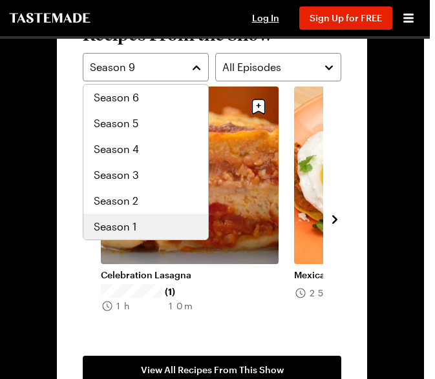
click at [134, 230] on span "Season 1" at bounding box center [115, 227] width 43 height 16
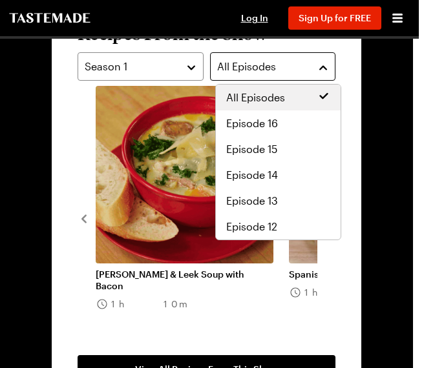
click at [279, 79] on button "All Episodes" at bounding box center [273, 66] width 126 height 28
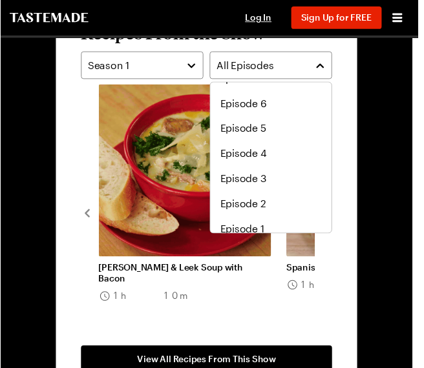
scroll to position [284, 0]
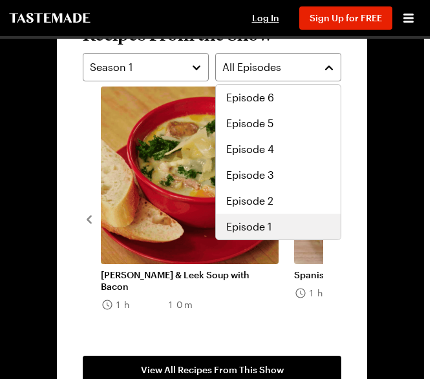
click at [284, 222] on div "Episode 1" at bounding box center [278, 227] width 104 height 16
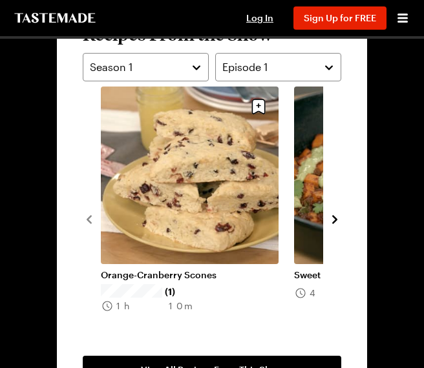
click at [329, 214] on icon "navigate to next item" at bounding box center [334, 219] width 13 height 13
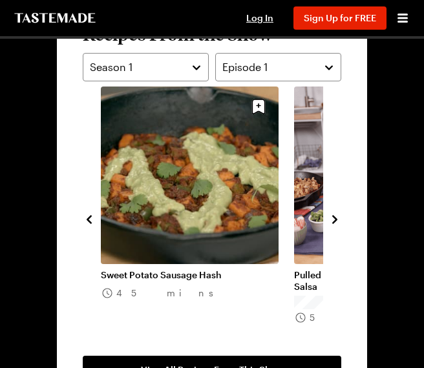
click at [329, 214] on icon "navigate to next item" at bounding box center [334, 219] width 13 height 13
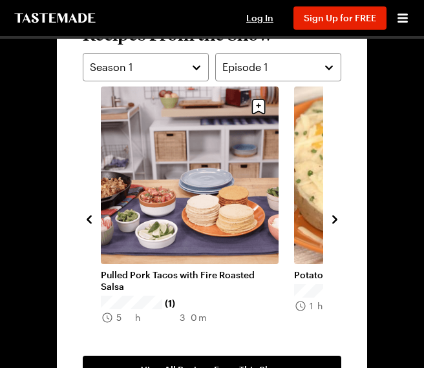
click at [329, 214] on icon "navigate to next item" at bounding box center [334, 219] width 13 height 13
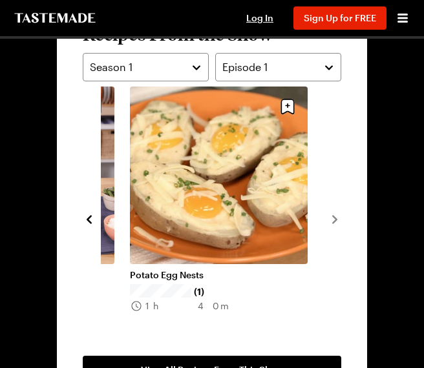
click at [100, 205] on div "Orange-Cranberry Scones (1) 1h 10m Sweet Potato Sausage Hash 45 mins Pulled Por…" at bounding box center [212, 219] width 258 height 264
click at [89, 219] on icon "navigate to previous item" at bounding box center [89, 219] width 5 height 8
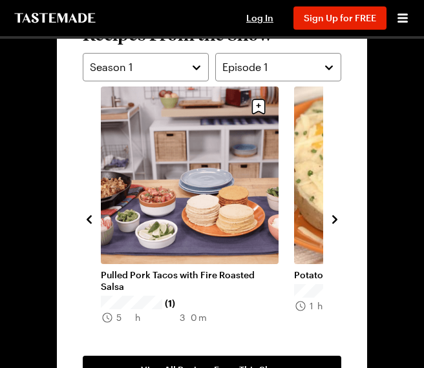
click at [89, 219] on icon "navigate to previous item" at bounding box center [89, 219] width 5 height 8
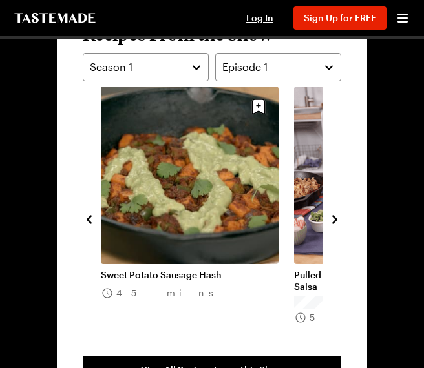
click at [89, 219] on icon "navigate to previous item" at bounding box center [89, 219] width 5 height 8
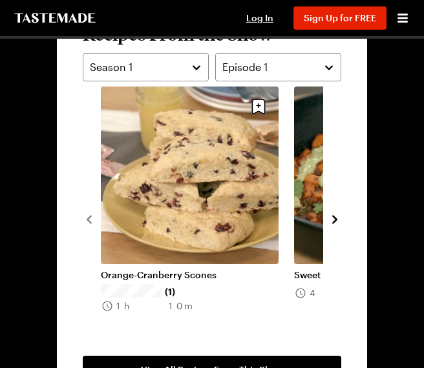
click at [335, 218] on icon "navigate to next item" at bounding box center [334, 219] width 5 height 8
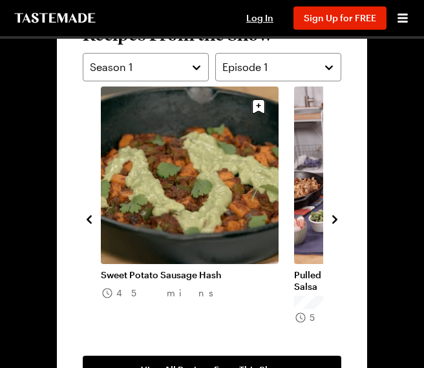
click at [183, 269] on link "Sweet Potato Sausage Hash" at bounding box center [190, 275] width 178 height 12
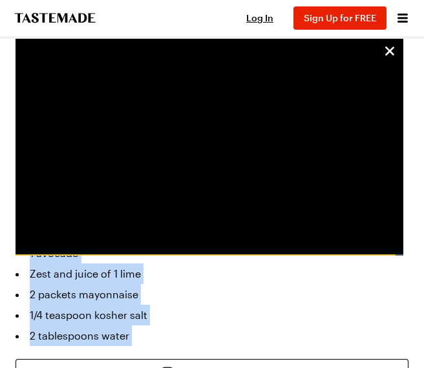
scroll to position [819, 0]
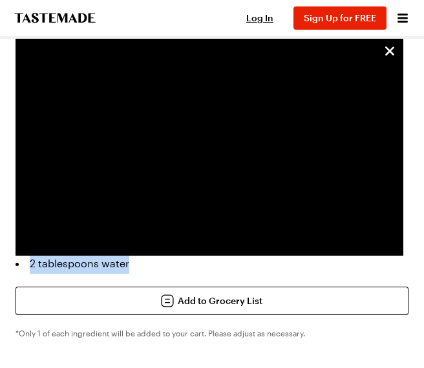
drag, startPoint x: 27, startPoint y: 304, endPoint x: 147, endPoint y: 272, distance: 123.7
click at [147, 272] on ul "2 tablespoons vegetable oil 1 red onion, small diced 1 (8-ounces) medium sweet …" at bounding box center [212, 97] width 393 height 351
copy ul "2 tablespoons vegetable oil 1 red onion, small diced 1 (8-ounces) medium sweet …"
